Goal: Information Seeking & Learning: Learn about a topic

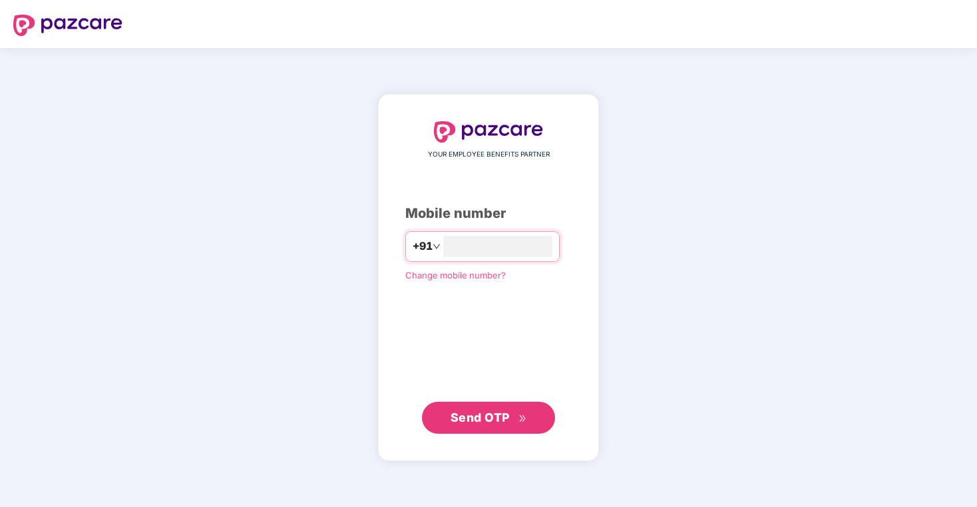
type input "**********"
click at [478, 412] on span "Send OTP" at bounding box center [480, 417] width 59 height 14
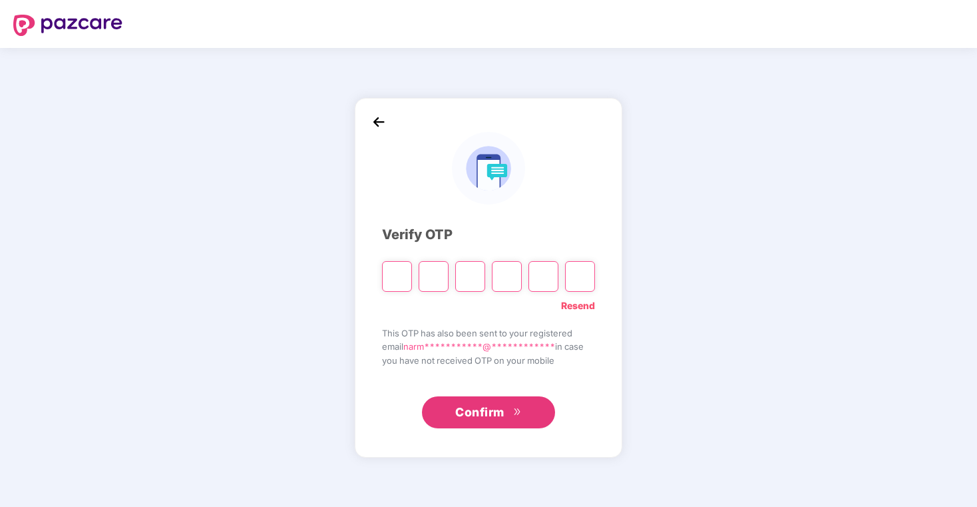
type input "*"
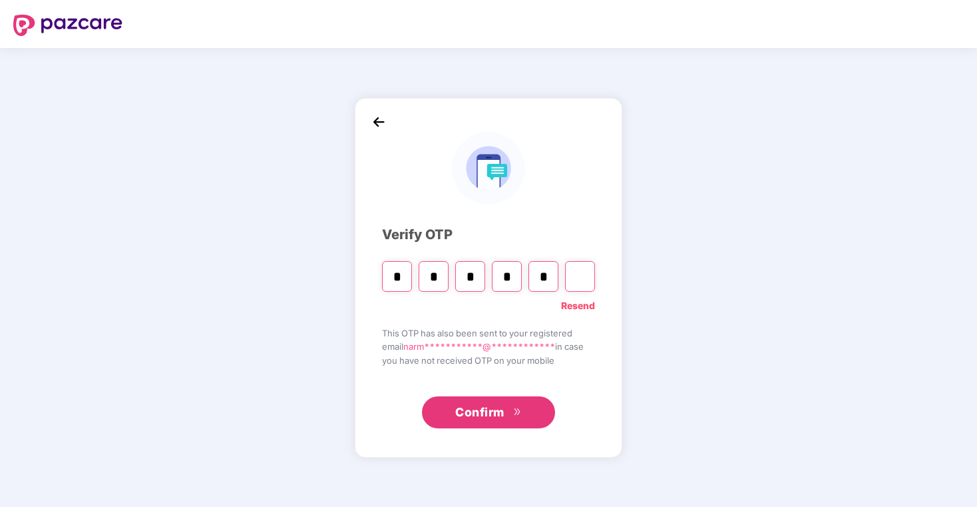
type input "*"
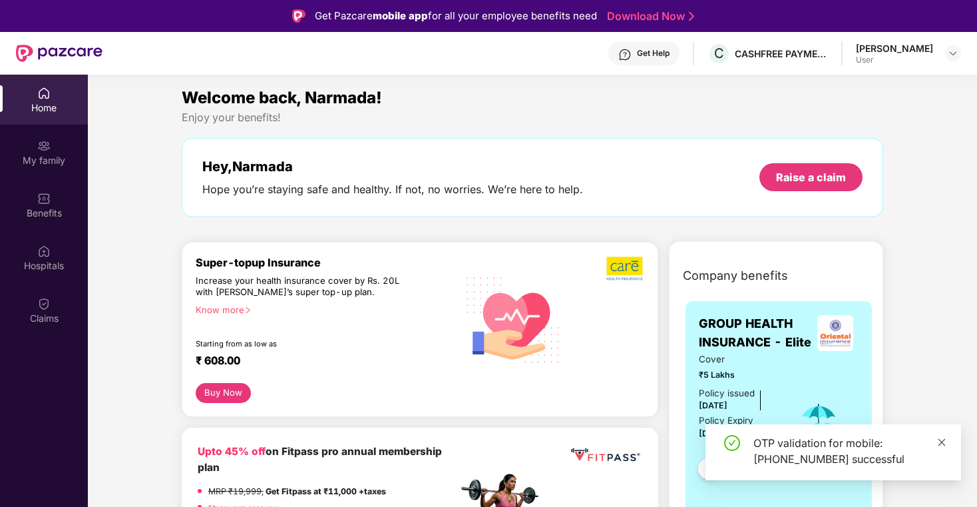
click at [945, 444] on icon "close" at bounding box center [941, 441] width 9 height 9
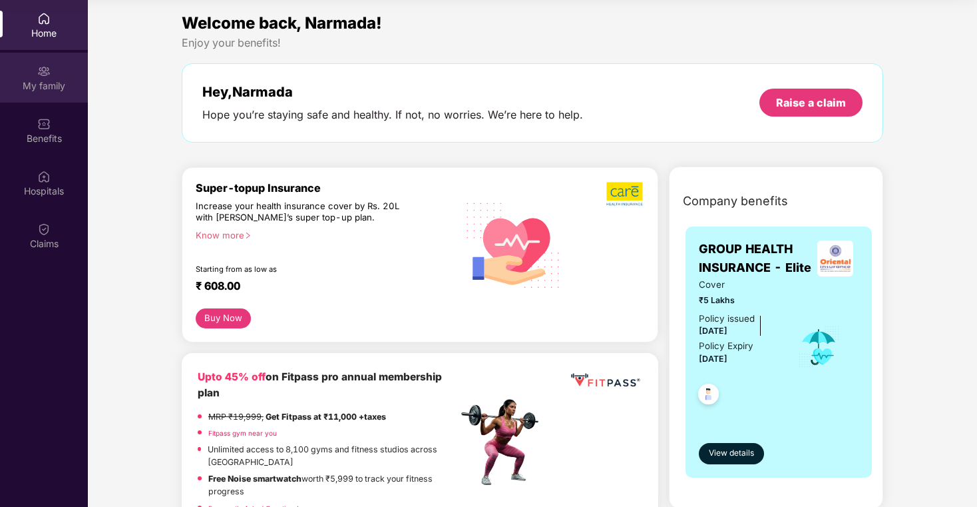
click at [49, 81] on div "My family" at bounding box center [44, 85] width 88 height 13
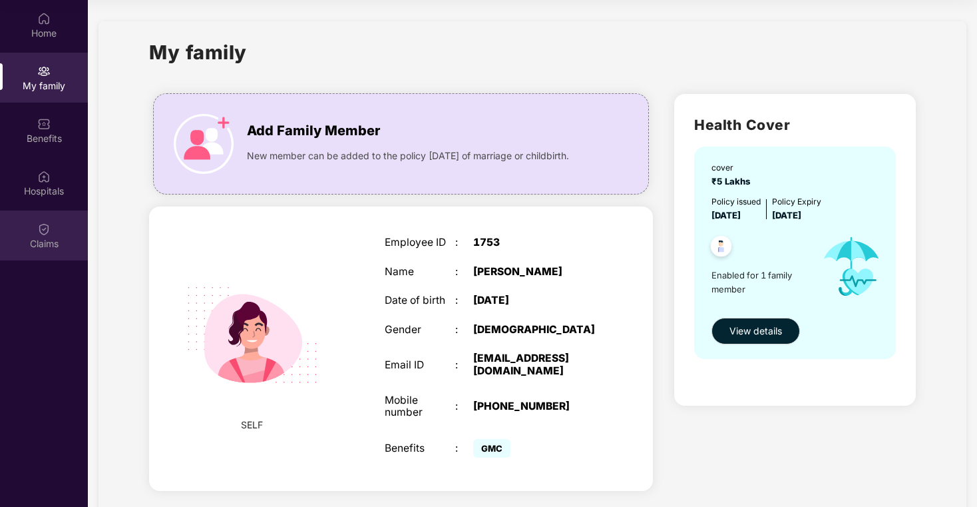
click at [41, 232] on img at bounding box center [43, 228] width 13 height 13
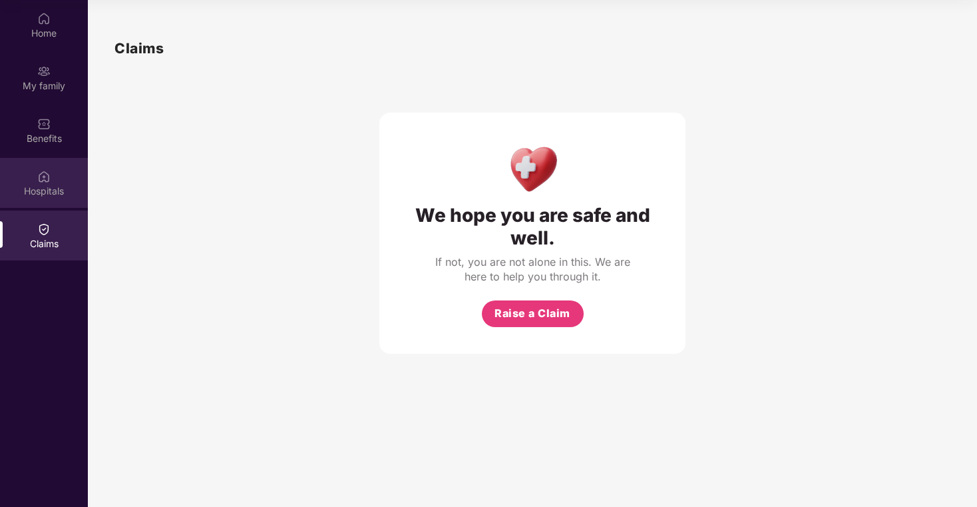
click at [43, 186] on div "Hospitals" at bounding box center [44, 190] width 88 height 13
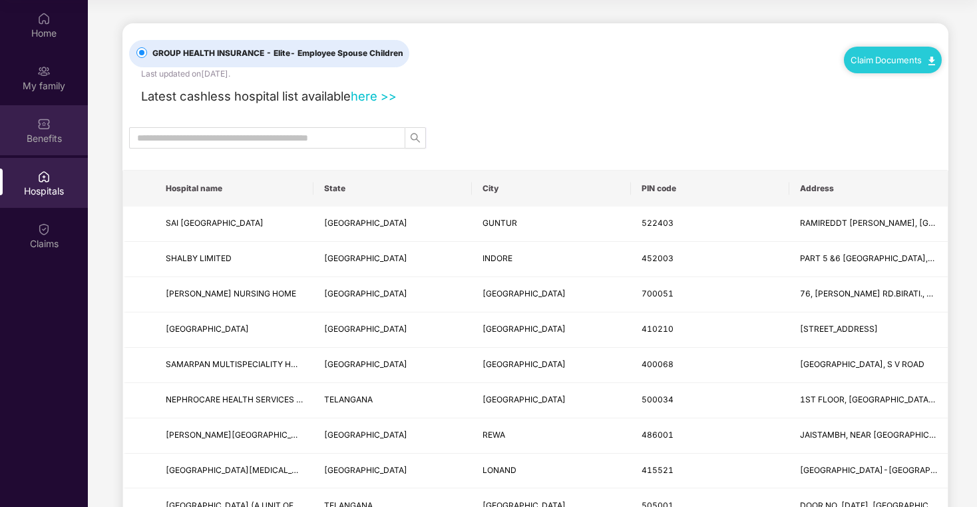
click at [44, 132] on div "Benefits" at bounding box center [44, 138] width 88 height 13
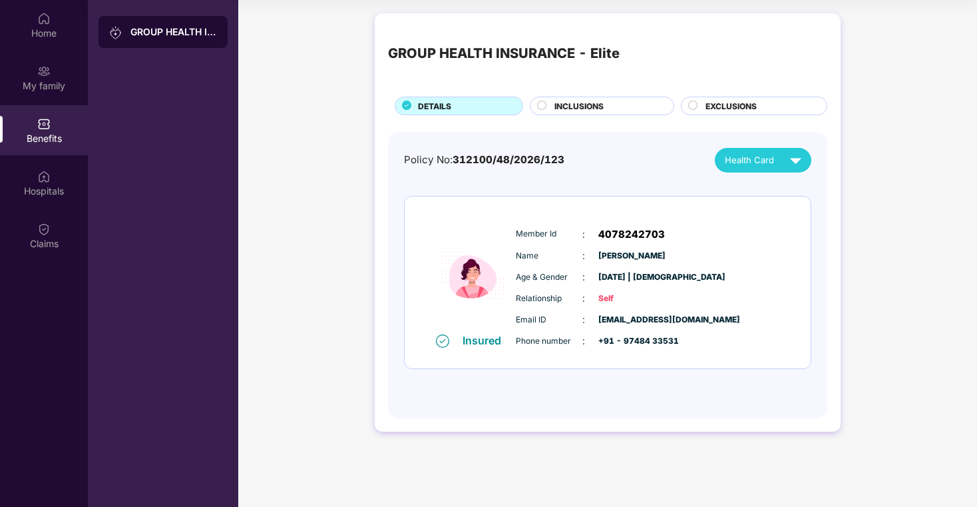
click at [312, 220] on div "GROUP HEALTH INSURANCE - Elite DETAILS INCLUSIONS EXCLUSIONS Policy No: 312100/…" at bounding box center [607, 229] width 739 height 445
click at [581, 111] on span "INCLUSIONS" at bounding box center [578, 106] width 49 height 13
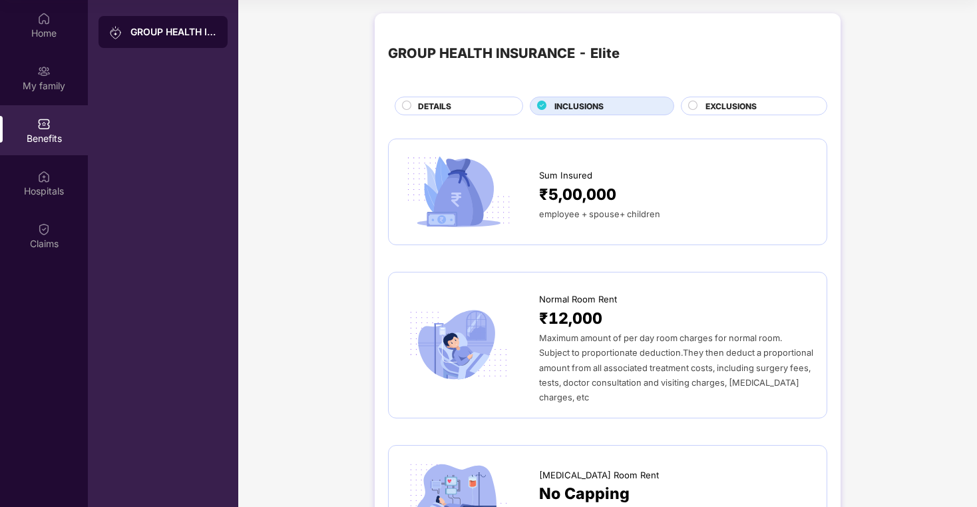
click at [704, 106] on div "EXCLUSIONS" at bounding box center [759, 107] width 121 height 15
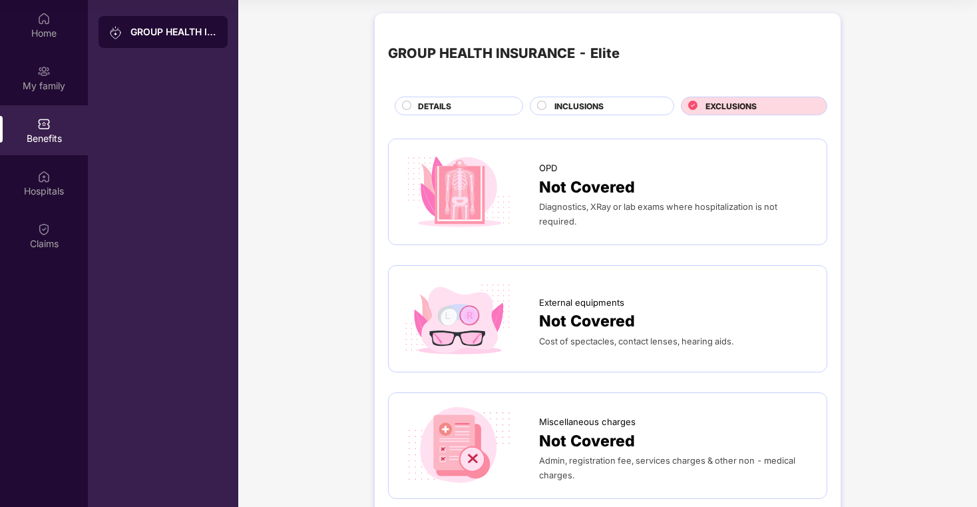
click at [500, 105] on div "DETAILS" at bounding box center [463, 107] width 105 height 15
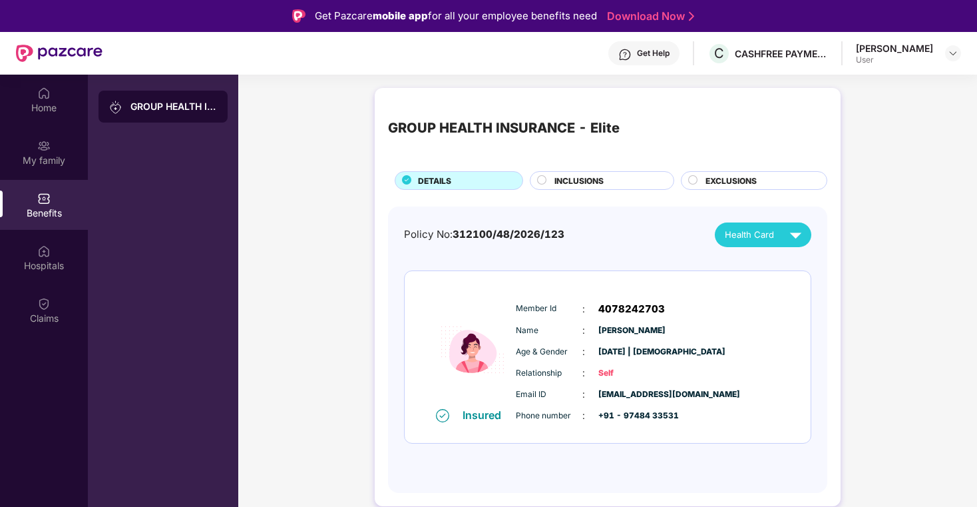
click at [943, 52] on div "[PERSON_NAME] User" at bounding box center [908, 53] width 105 height 23
click at [958, 52] on img at bounding box center [953, 53] width 11 height 11
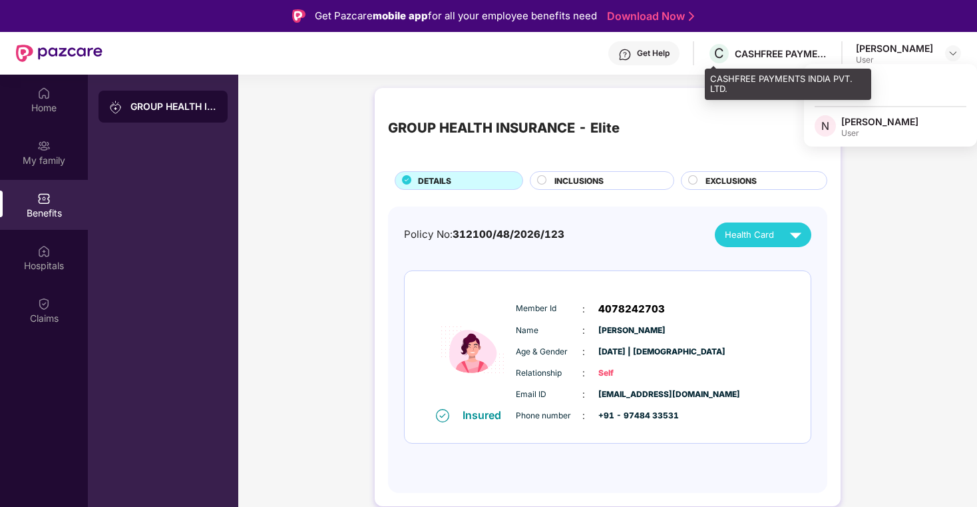
click at [776, 42] on div "C CASHFREE PAYMENTS INDIA PVT. LTD." at bounding box center [768, 53] width 120 height 23
click at [776, 48] on div "CASHFREE PAYMENTS INDIA PVT. LTD." at bounding box center [781, 53] width 93 height 13
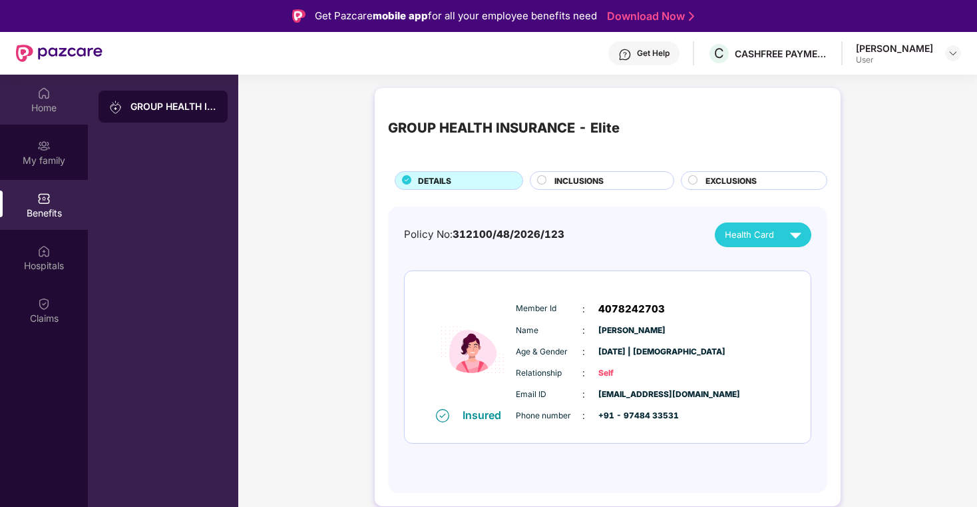
click at [58, 100] on div "Home" at bounding box center [44, 100] width 88 height 50
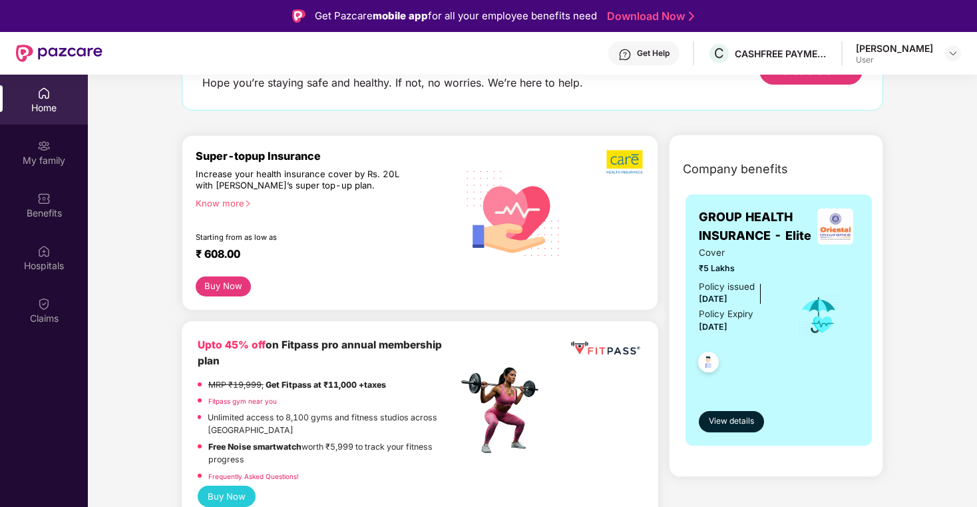
scroll to position [76, 0]
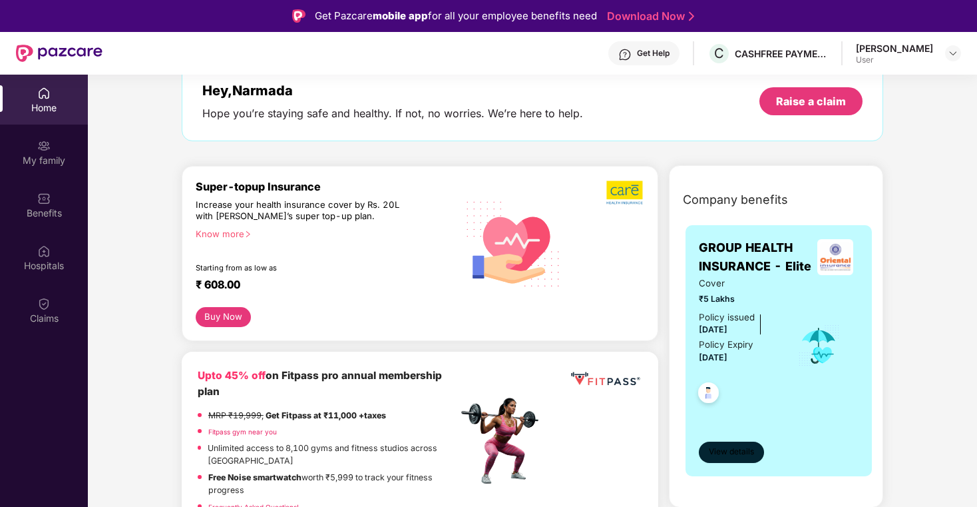
click at [722, 446] on span "View details" at bounding box center [731, 451] width 45 height 13
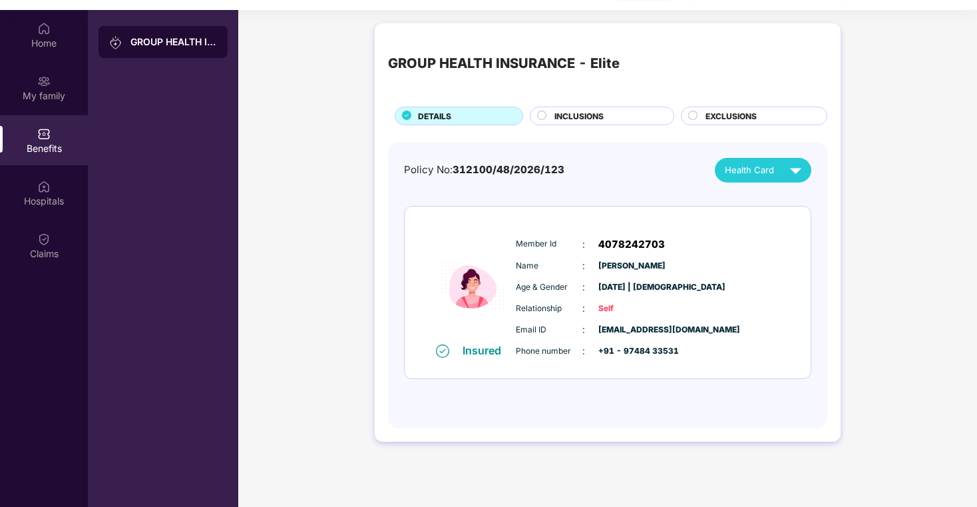
scroll to position [75, 0]
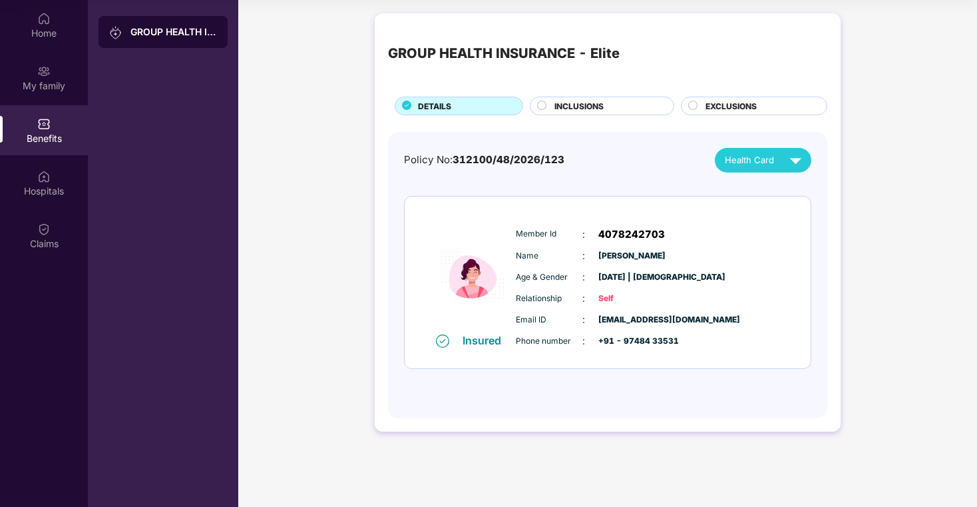
click at [610, 105] on div "INCLUSIONS" at bounding box center [607, 107] width 119 height 15
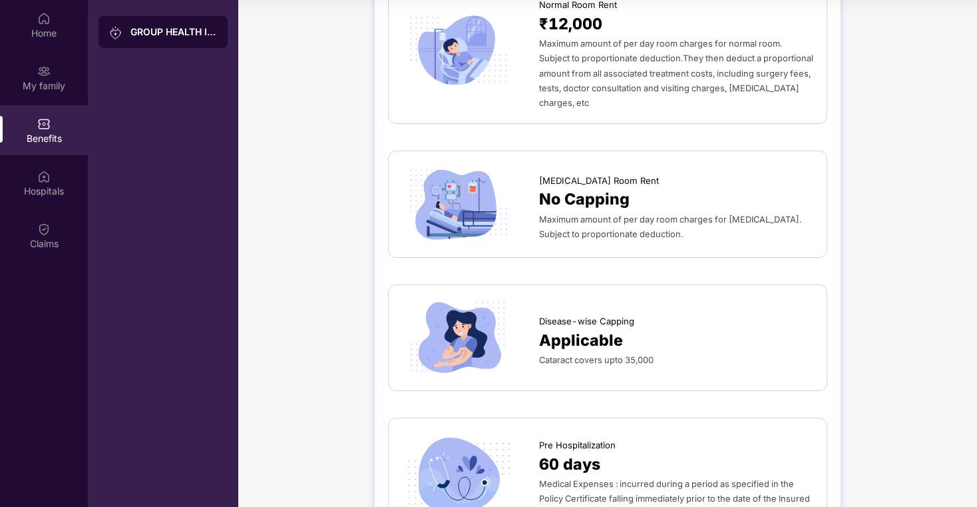
scroll to position [0, 0]
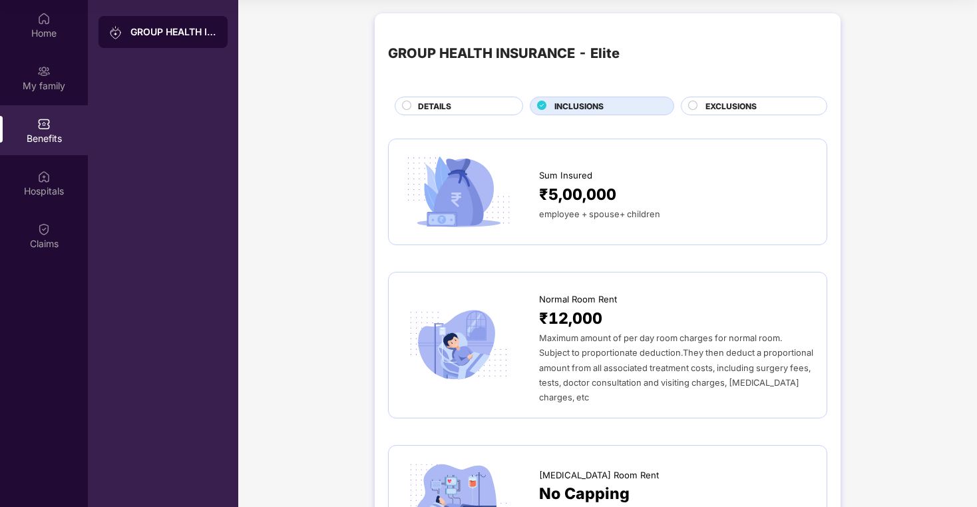
click at [735, 105] on span "EXCLUSIONS" at bounding box center [731, 106] width 51 height 13
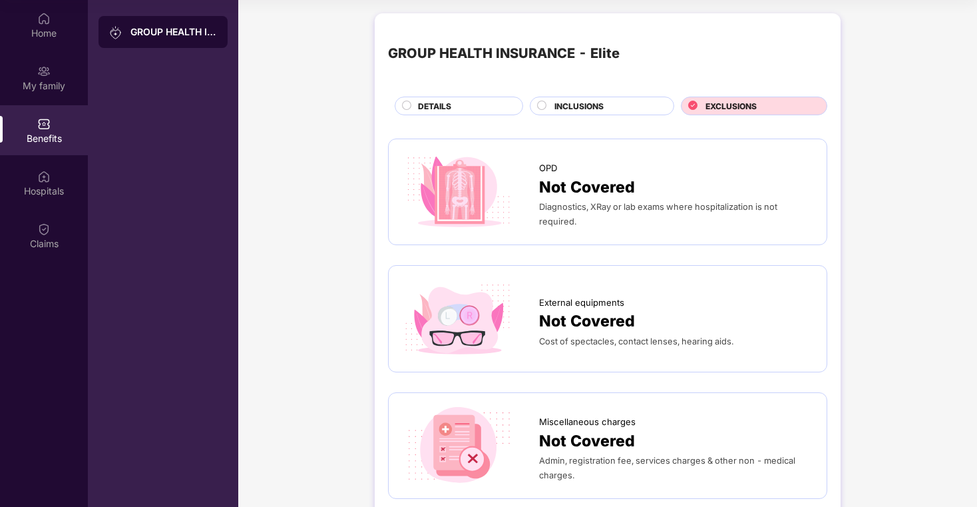
click at [489, 103] on div "DETAILS" at bounding box center [463, 107] width 105 height 15
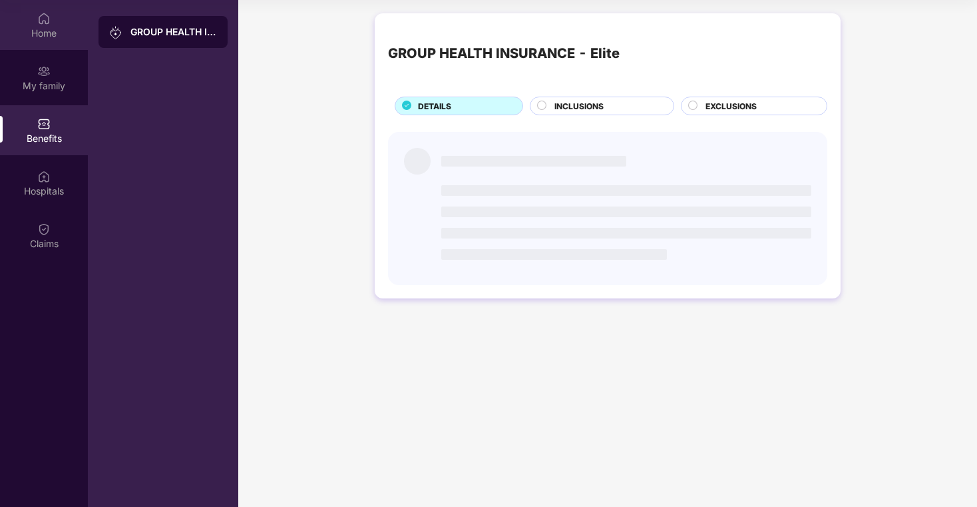
click at [44, 28] on div "Home" at bounding box center [44, 33] width 88 height 13
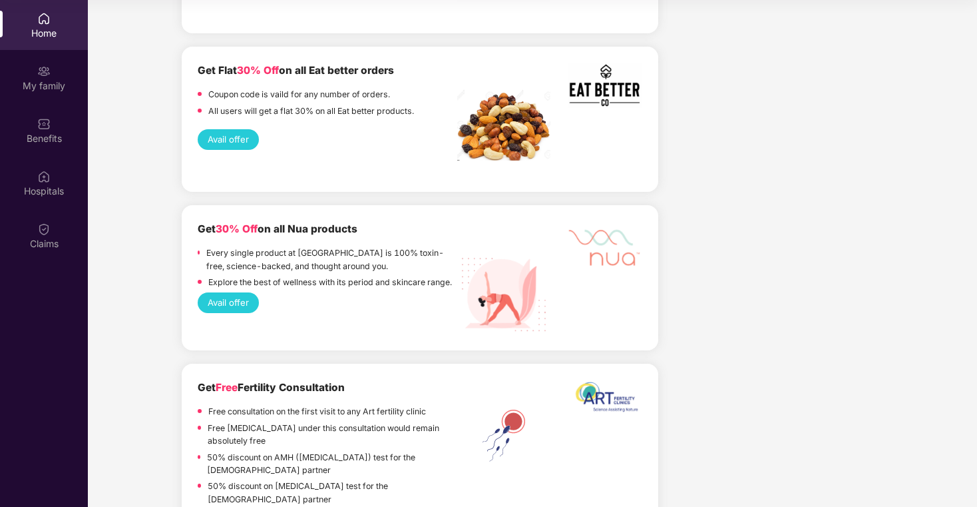
scroll to position [3227, 0]
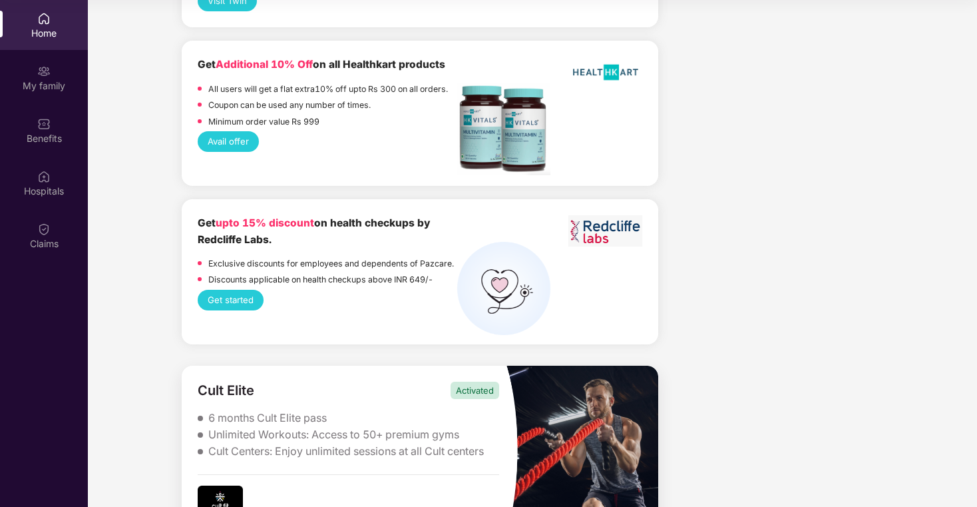
click at [299, 427] on div "Unlimited Workouts: Access to 50+ premium gyms" at bounding box center [333, 434] width 251 height 14
click at [223, 485] on img at bounding box center [220, 500] width 45 height 30
click at [67, 95] on div "My family" at bounding box center [44, 78] width 88 height 50
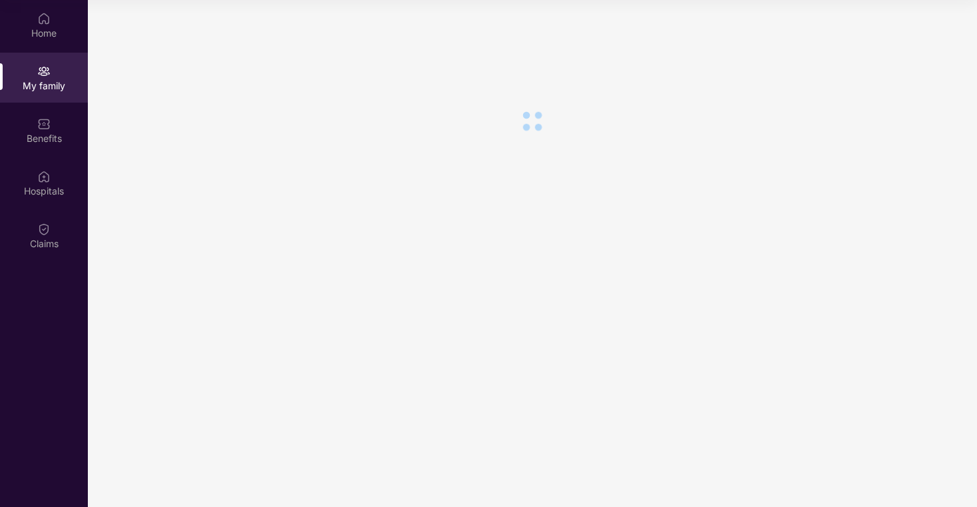
scroll to position [0, 0]
click at [56, 138] on div "Benefits" at bounding box center [44, 138] width 88 height 13
